Goal: Task Accomplishment & Management: Complete application form

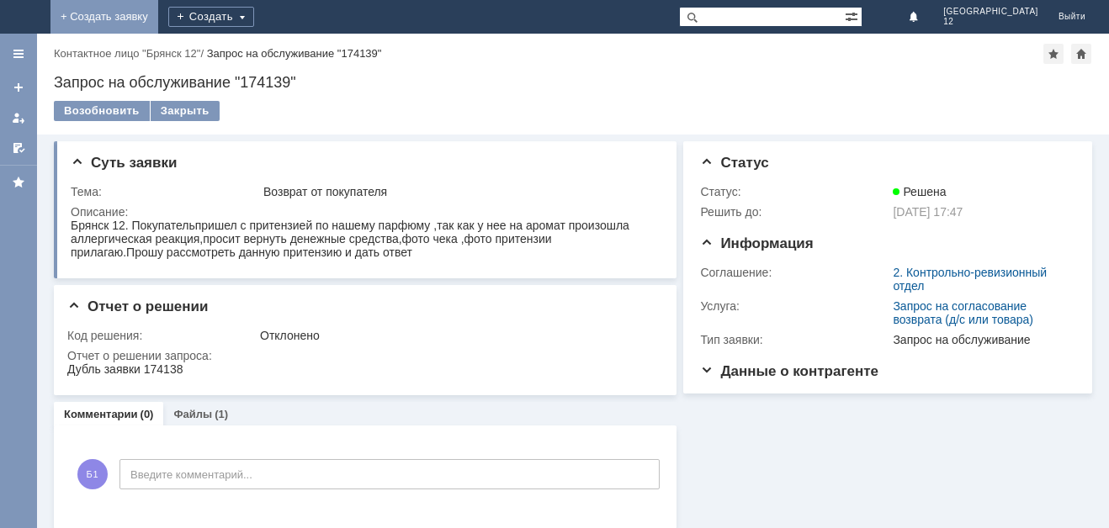
click at [158, 16] on link "+ Создать заявку" at bounding box center [104, 17] width 108 height 34
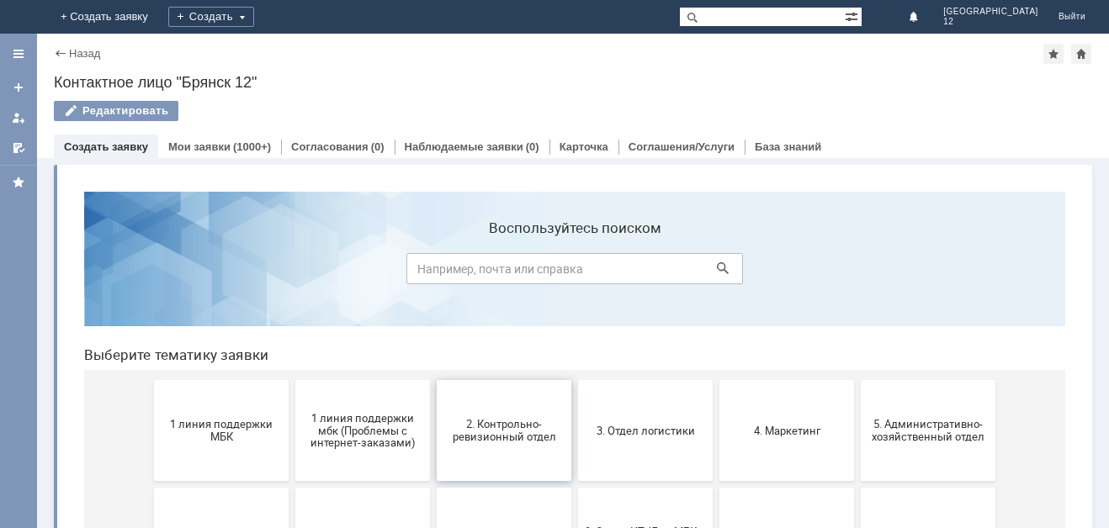
click at [509, 410] on button "2. Контрольно-ревизионный отдел" at bounding box center [504, 430] width 135 height 101
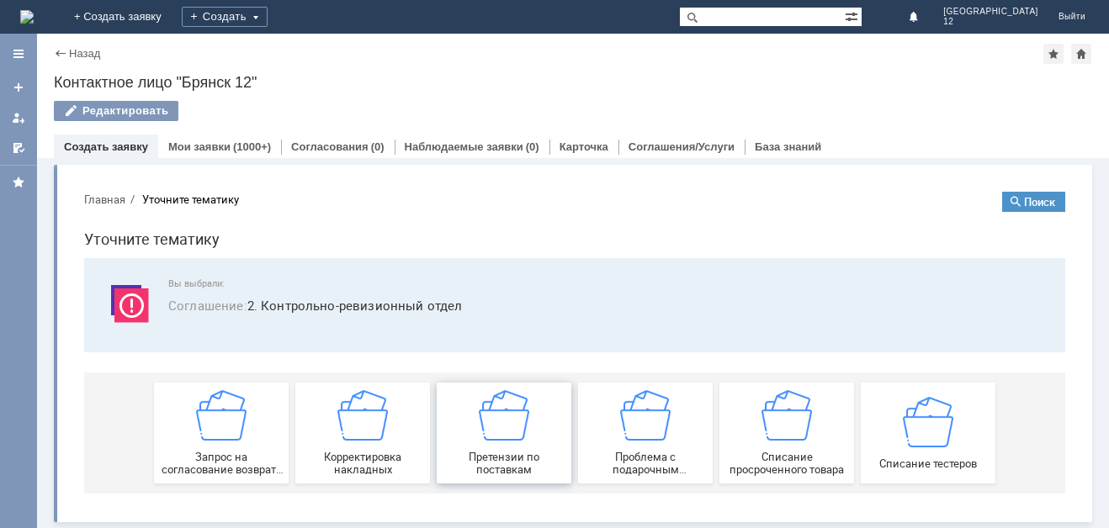
click at [506, 424] on img at bounding box center [504, 415] width 50 height 50
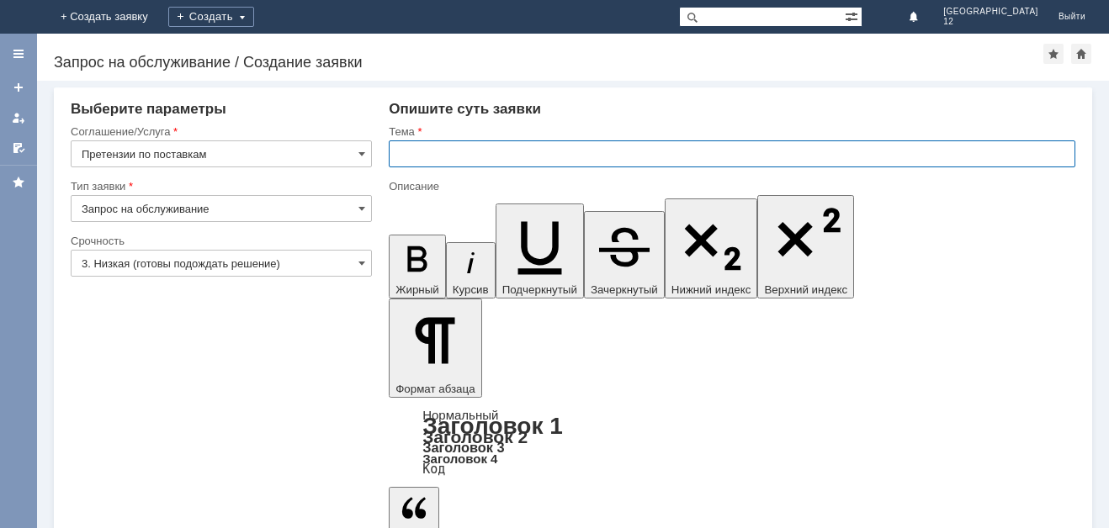
click at [397, 149] on input "text" at bounding box center [732, 154] width 687 height 27
type input "Акт расхождений."
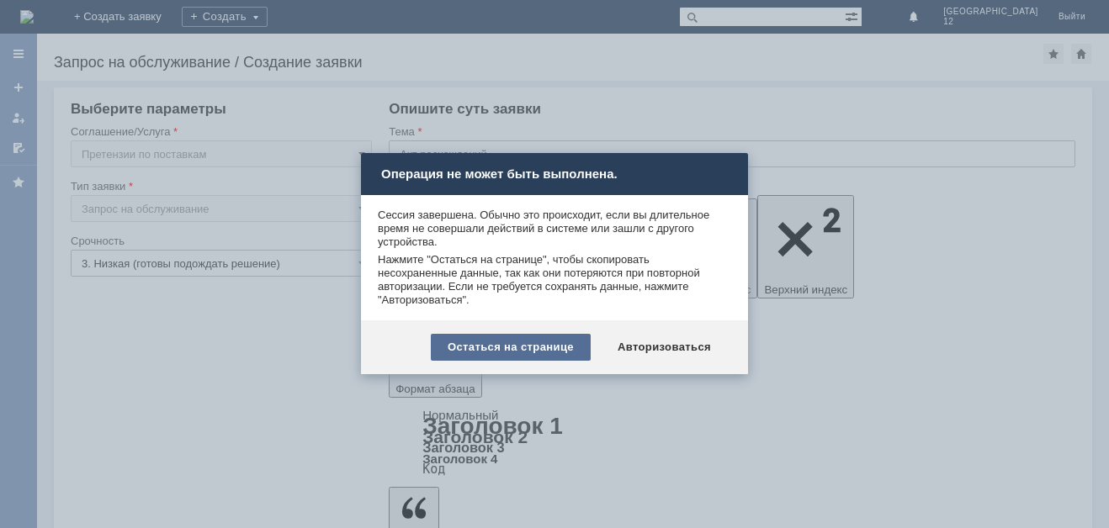
click at [560, 347] on div "Остаться на странице" at bounding box center [511, 347] width 160 height 27
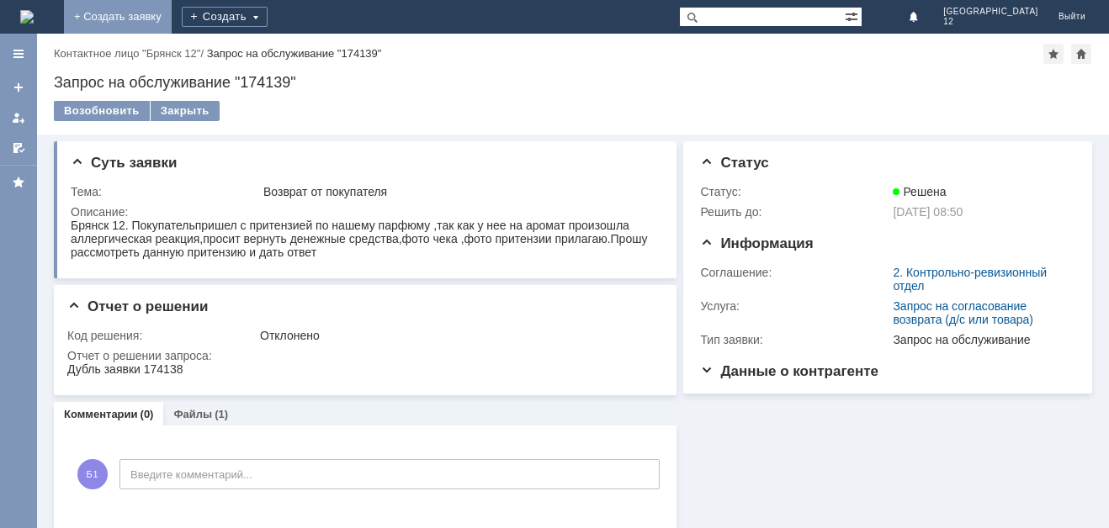
click at [172, 19] on link "+ Создать заявку" at bounding box center [118, 17] width 108 height 34
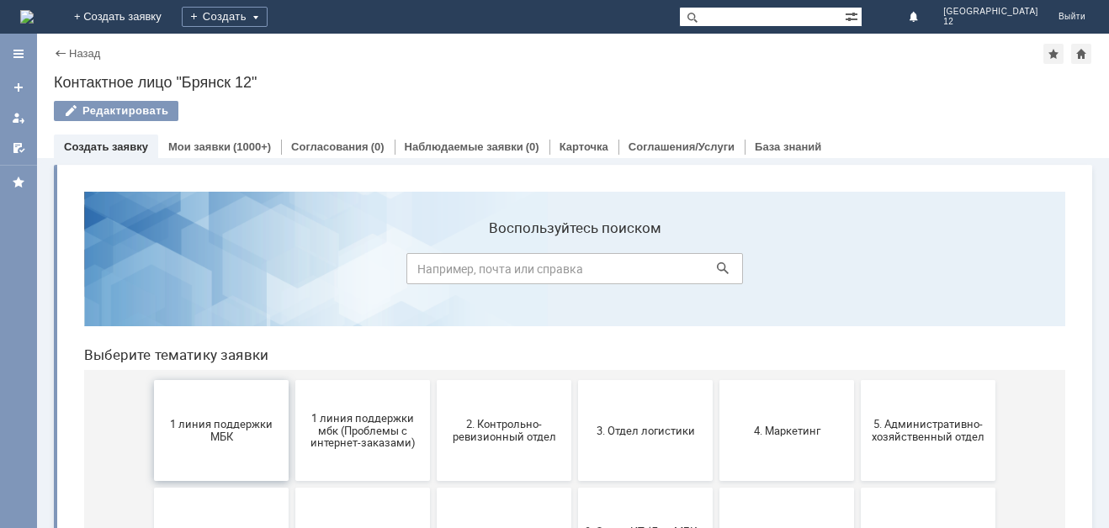
click at [241, 417] on button "1 линия поддержки МБК" at bounding box center [221, 430] width 135 height 101
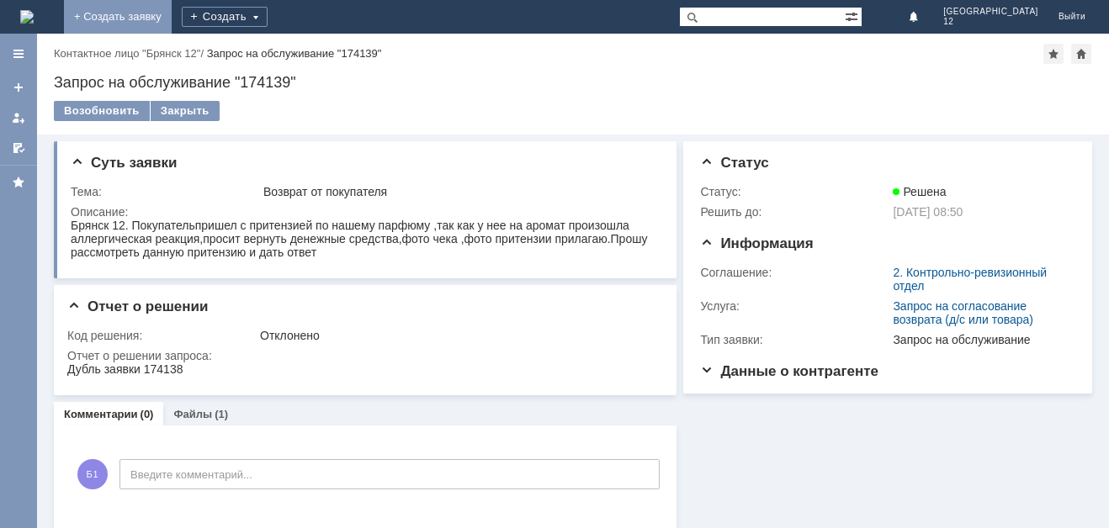
click at [172, 22] on link "+ Создать заявку" at bounding box center [118, 17] width 108 height 34
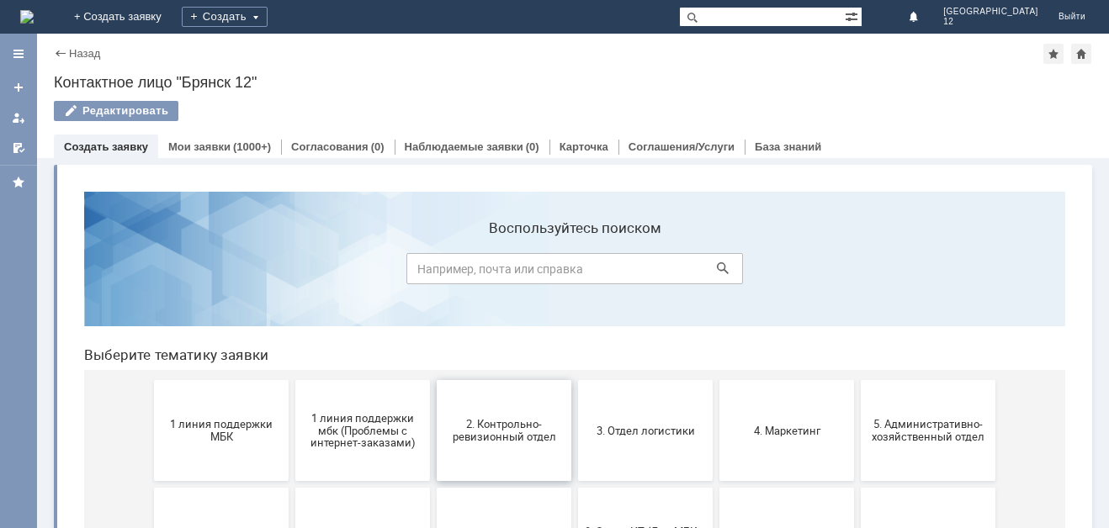
click at [515, 418] on span "2. Контрольно-ревизионный отдел" at bounding box center [504, 430] width 125 height 25
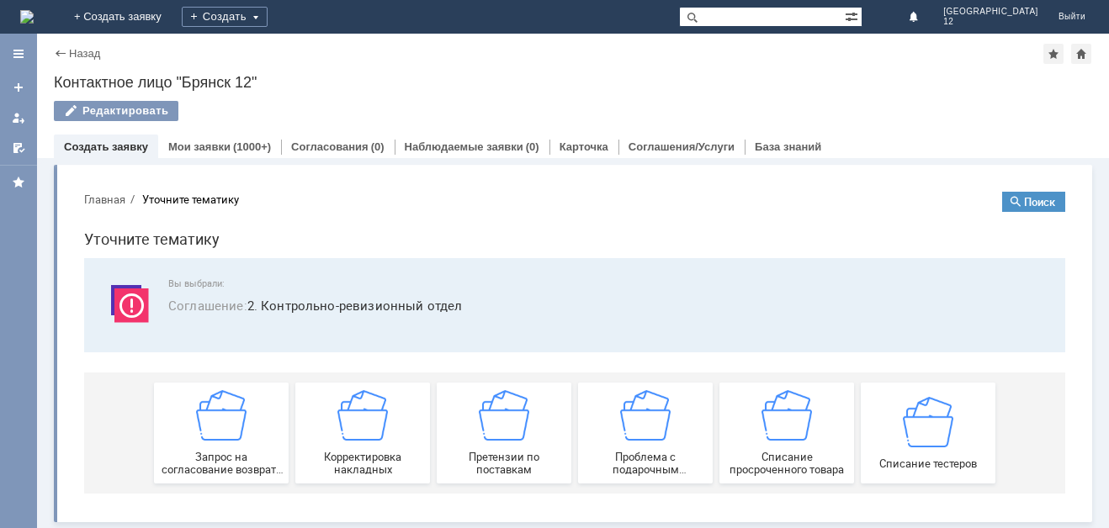
click at [515, 418] on img at bounding box center [504, 415] width 50 height 50
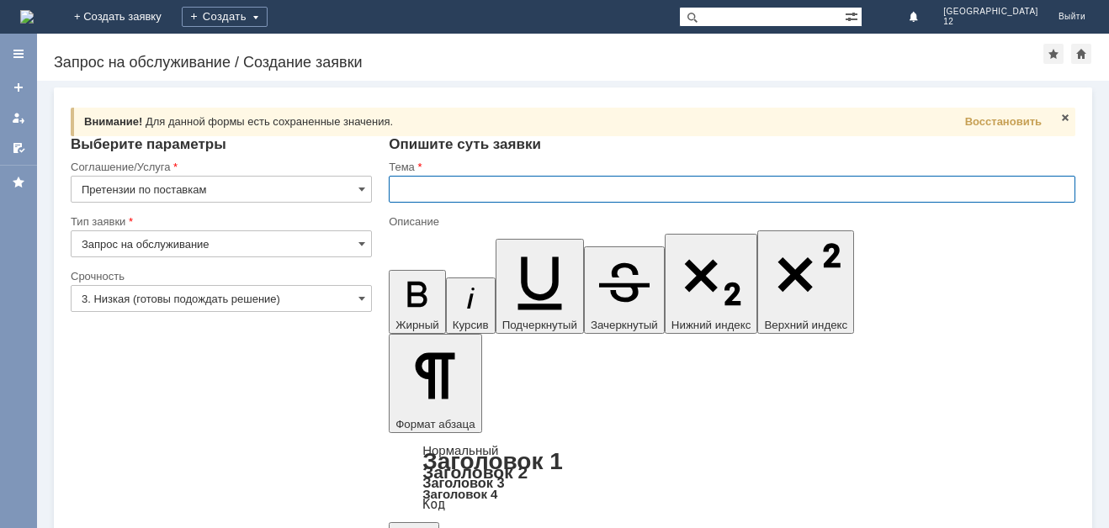
click at [412, 189] on input "text" at bounding box center [732, 189] width 687 height 27
type input "Акт расхождений №2503 от [DATE]."
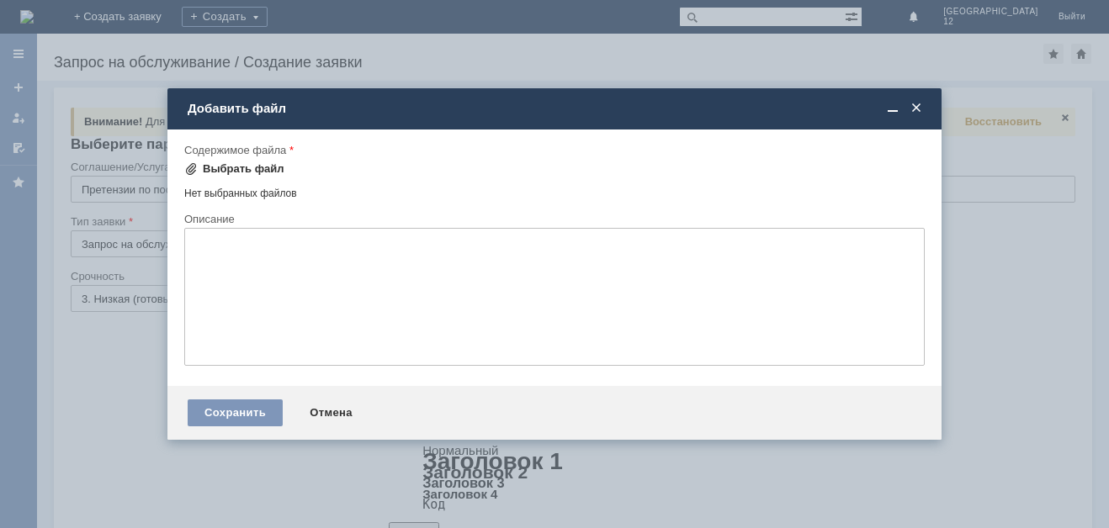
click at [194, 162] on span at bounding box center [190, 168] width 13 height 13
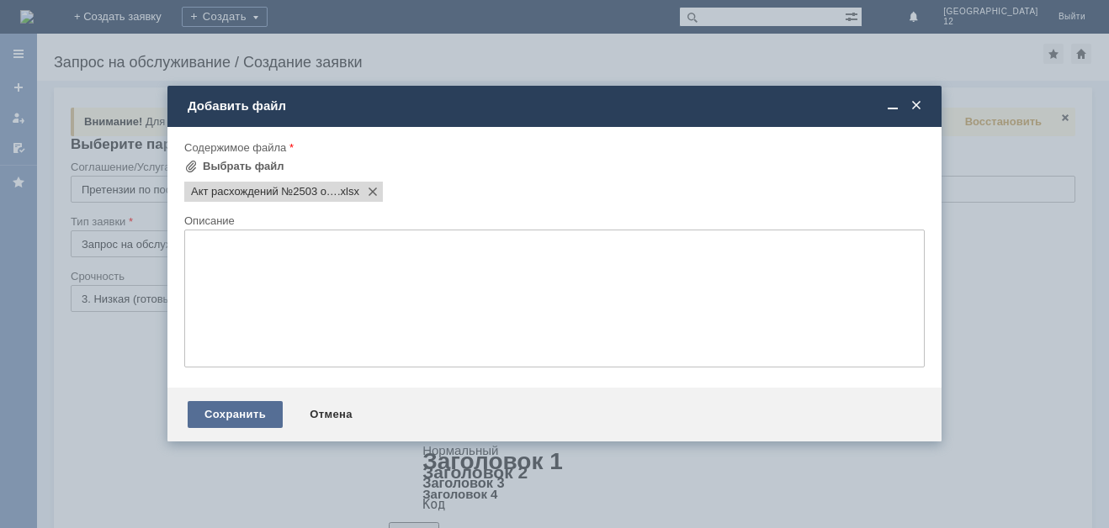
click at [196, 414] on div "Сохранить" at bounding box center [235, 414] width 95 height 27
